Goal: Task Accomplishment & Management: Manage account settings

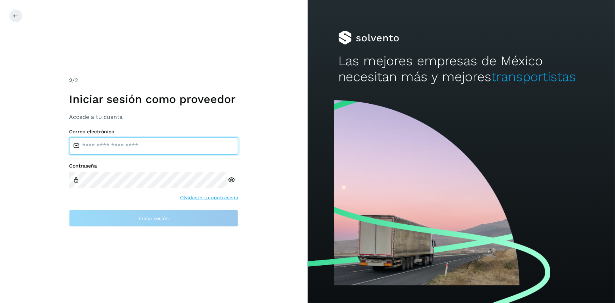
click at [135, 153] on input "email" at bounding box center [153, 145] width 169 height 17
type input "**********"
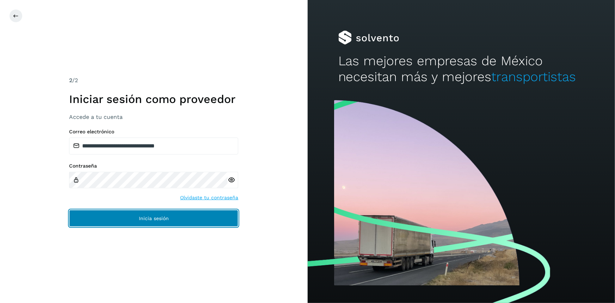
click at [136, 221] on button "Inicia sesión" at bounding box center [153, 218] width 169 height 17
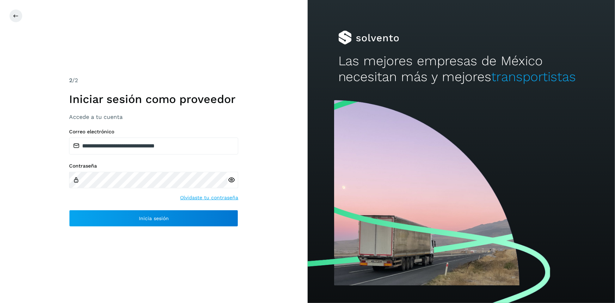
click at [230, 181] on icon at bounding box center [231, 179] width 7 height 7
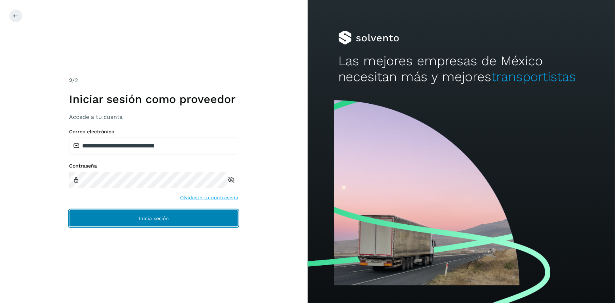
click at [127, 220] on button "Inicia sesión" at bounding box center [153, 218] width 169 height 17
click at [182, 218] on button "Inicia sesión" at bounding box center [153, 218] width 169 height 17
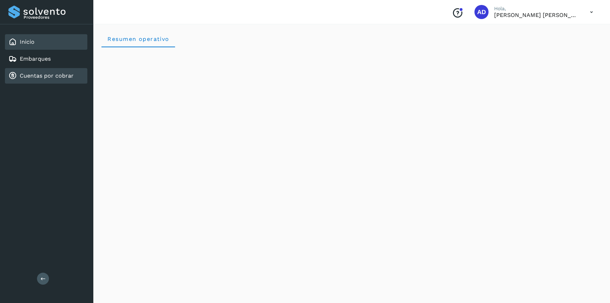
click at [41, 72] on link "Cuentas por cobrar" at bounding box center [47, 75] width 54 height 7
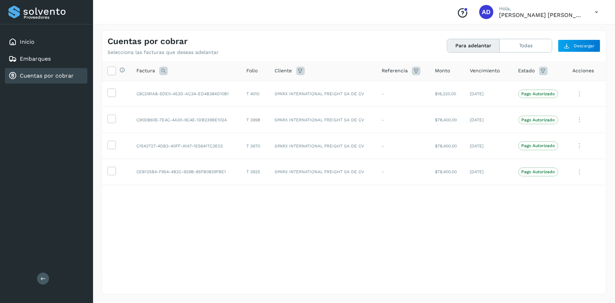
click at [544, 71] on icon at bounding box center [543, 71] width 8 height 8
click at [558, 70] on div "Estado" at bounding box center [539, 71] width 43 height 8
click at [534, 43] on button "Todas" at bounding box center [526, 45] width 52 height 13
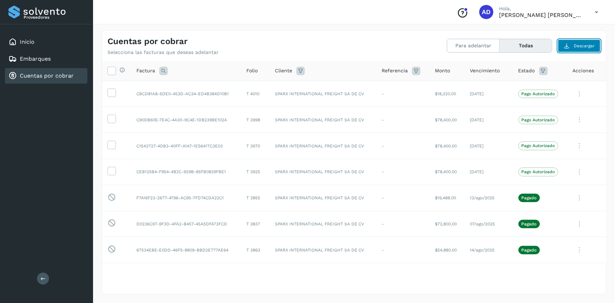
click at [594, 47] on span "Descargar" at bounding box center [584, 46] width 21 height 6
click at [596, 12] on icon at bounding box center [596, 12] width 14 height 14
click at [537, 36] on div "Cerrar sesión" at bounding box center [562, 31] width 84 height 13
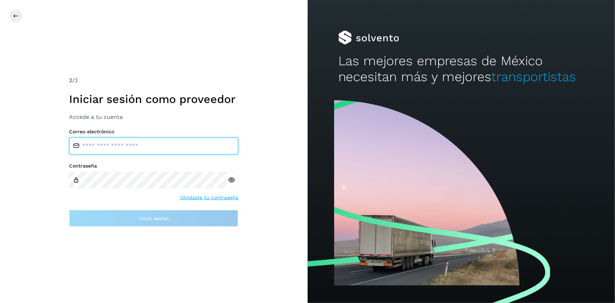
click at [105, 145] on input "email" at bounding box center [153, 145] width 169 height 17
type input "**********"
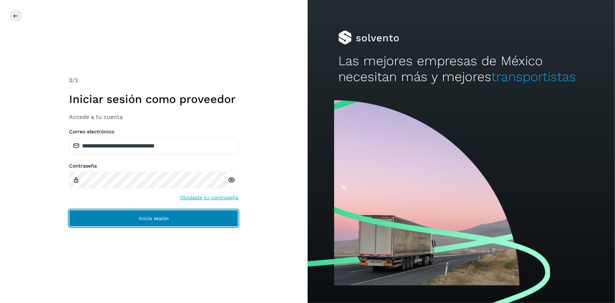
click at [152, 225] on button "Inicia sesión" at bounding box center [153, 218] width 169 height 17
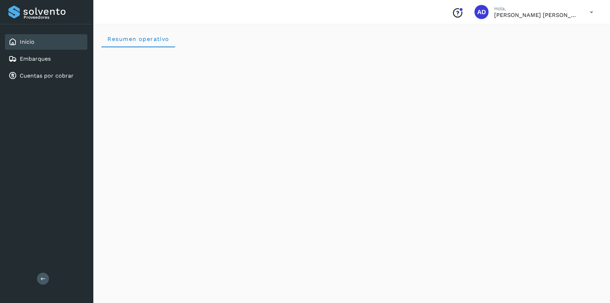
click at [590, 10] on icon at bounding box center [592, 12] width 14 height 14
click at [498, 11] on div at bounding box center [305, 151] width 610 height 303
click at [483, 12] on span "AD" at bounding box center [482, 12] width 9 height 0
click at [485, 15] on div "AD" at bounding box center [482, 12] width 14 height 14
drag, startPoint x: 503, startPoint y: 11, endPoint x: 414, endPoint y: 18, distance: 89.4
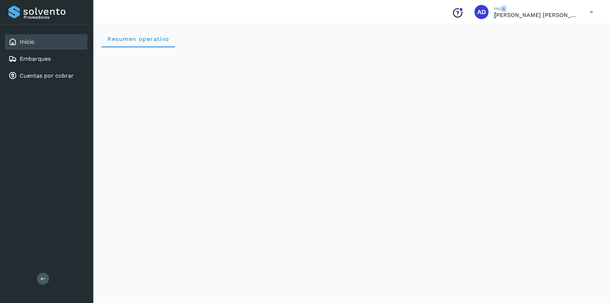
click at [474, 16] on div "Conoce nuestros beneficios AD Hola, ALMA DELIA CASTAÑEDA MERCADO" at bounding box center [523, 12] width 153 height 16
click at [456, 13] on icon "Conoce nuestros beneficios" at bounding box center [457, 12] width 11 height 11
click at [53, 80] on div "Cuentas por cobrar" at bounding box center [46, 76] width 82 height 16
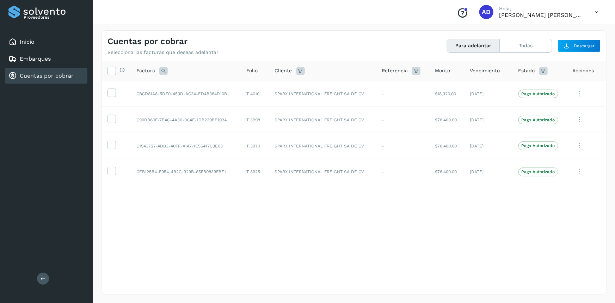
click at [596, 12] on icon at bounding box center [596, 12] width 14 height 14
click at [557, 28] on div "Cerrar sesión" at bounding box center [562, 31] width 84 height 13
